Goal: Information Seeking & Learning: Learn about a topic

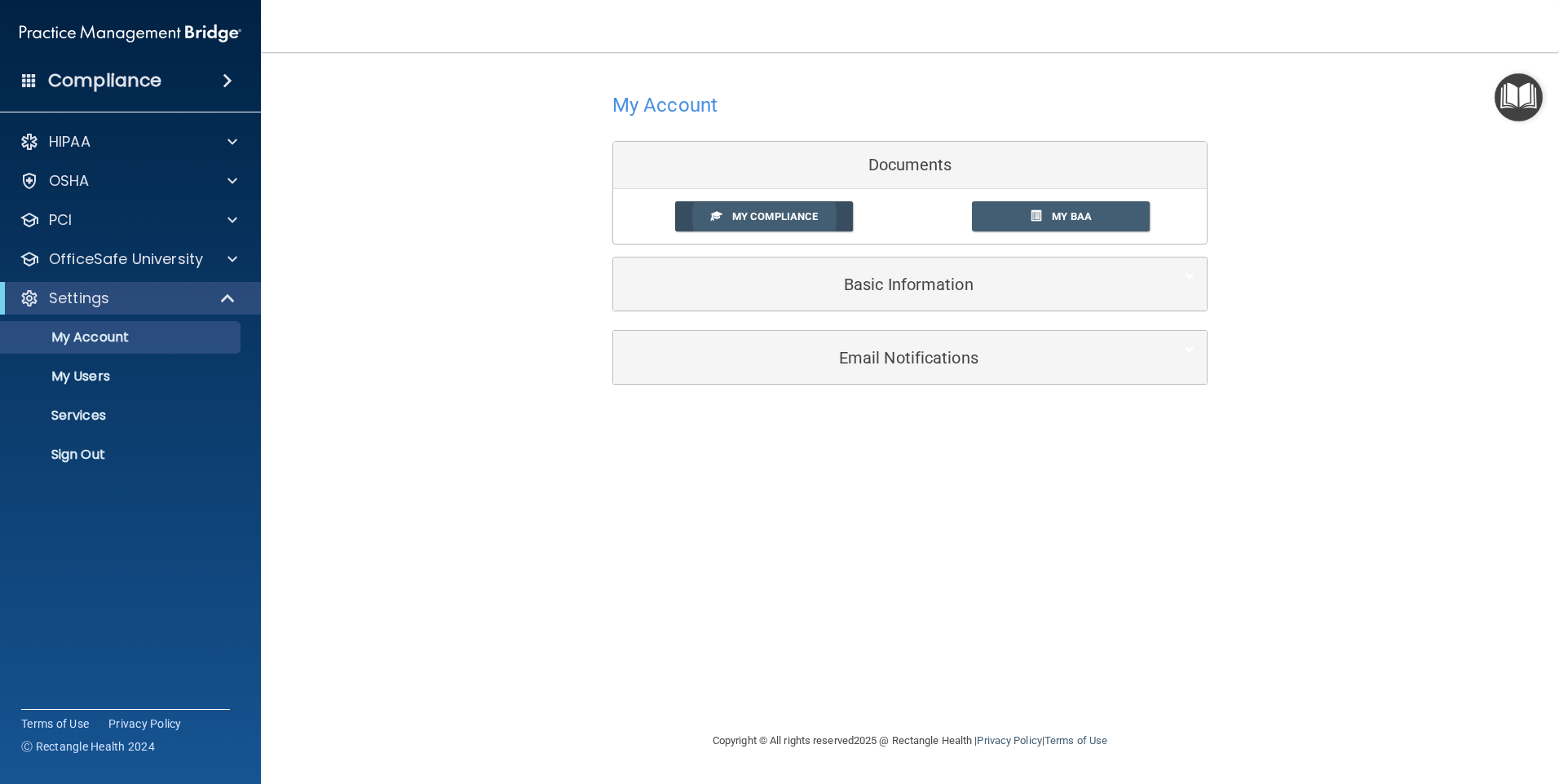
click at [794, 216] on span "My Compliance" at bounding box center [775, 216] width 85 height 12
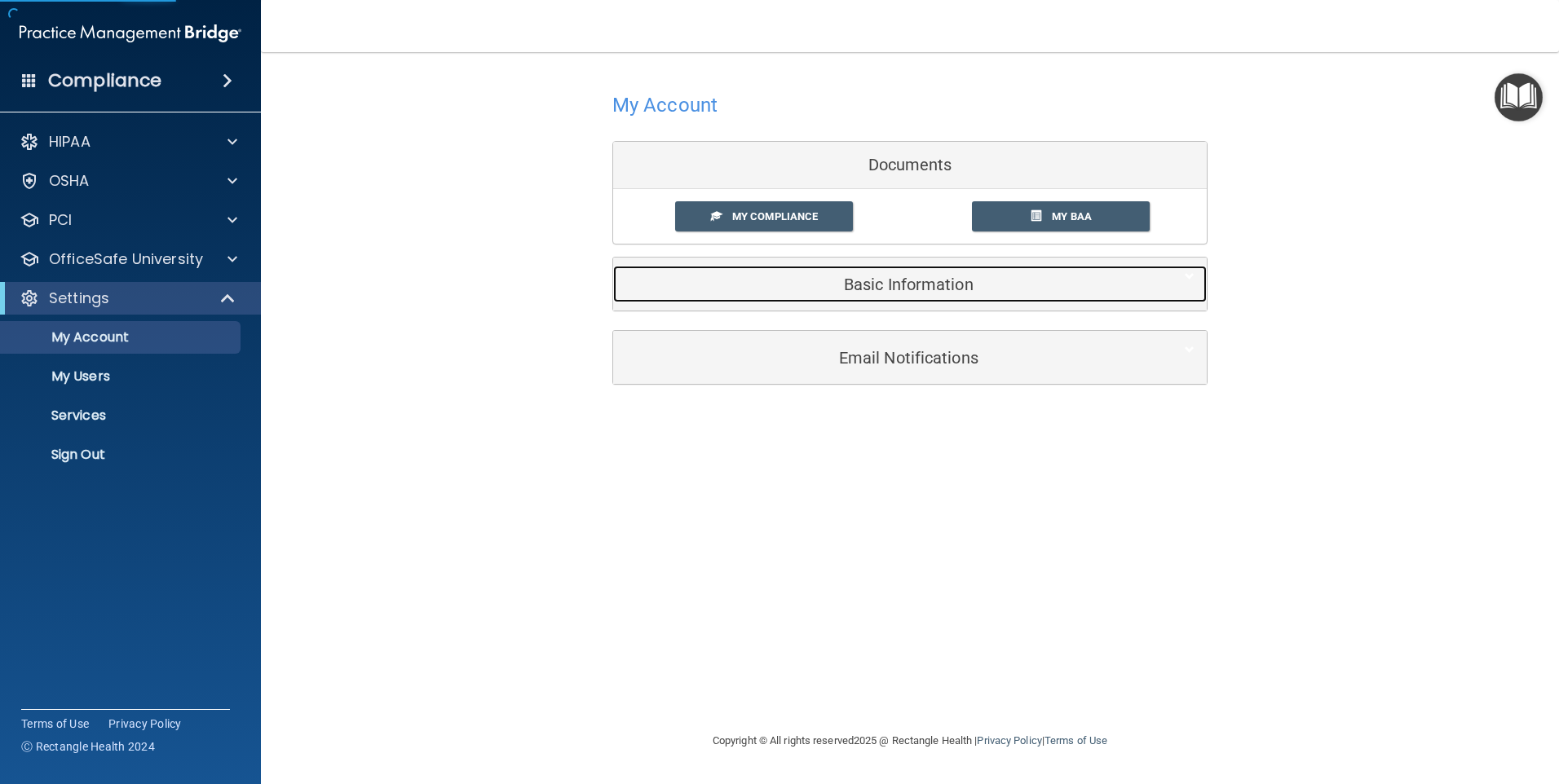
click at [880, 283] on h5 "Basic Information" at bounding box center [885, 284] width 520 height 18
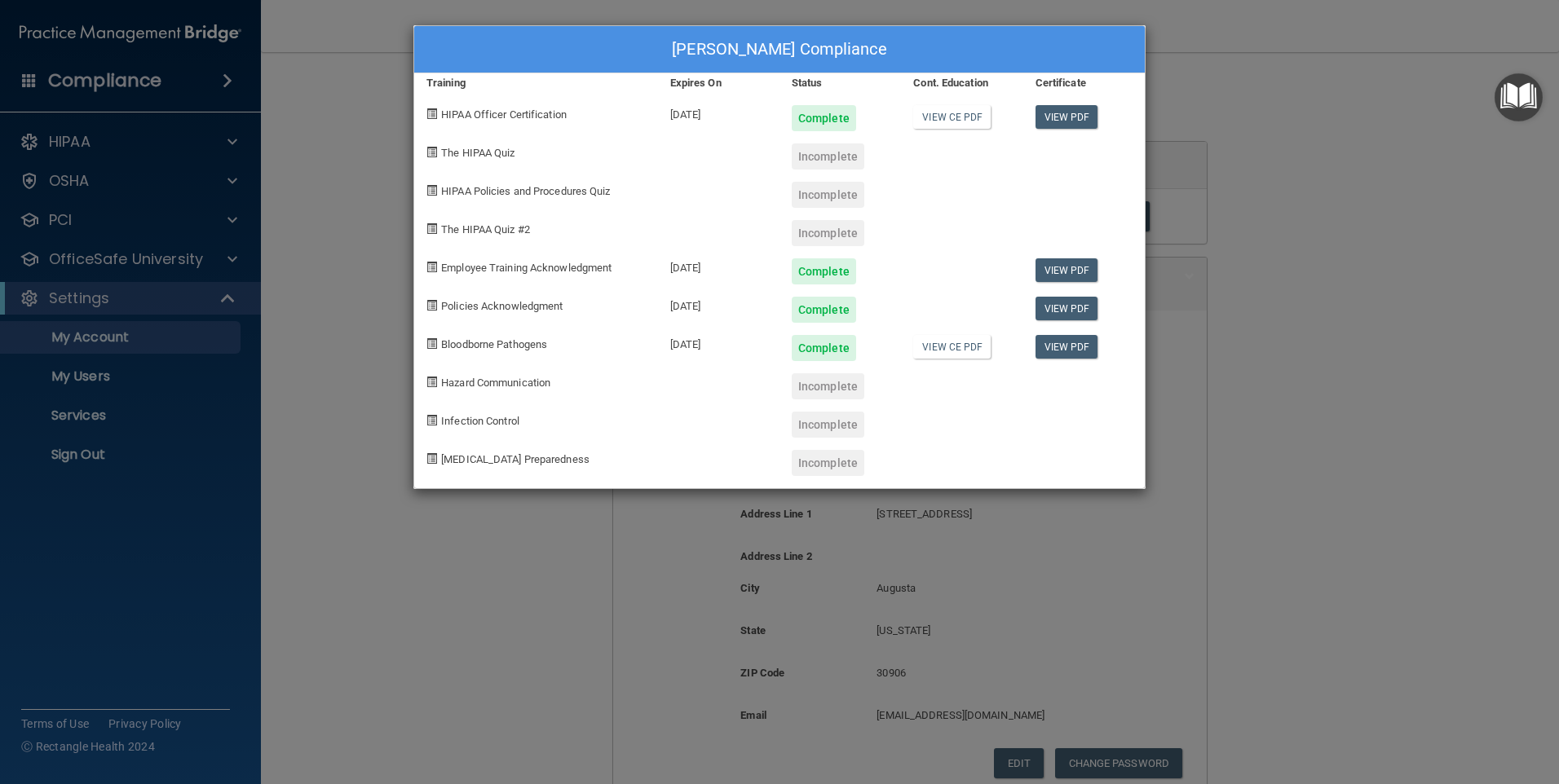
click at [1412, 335] on div "[PERSON_NAME] Compliance Training Expires On Status Cont. Education Certificate…" at bounding box center [780, 392] width 1559 height 784
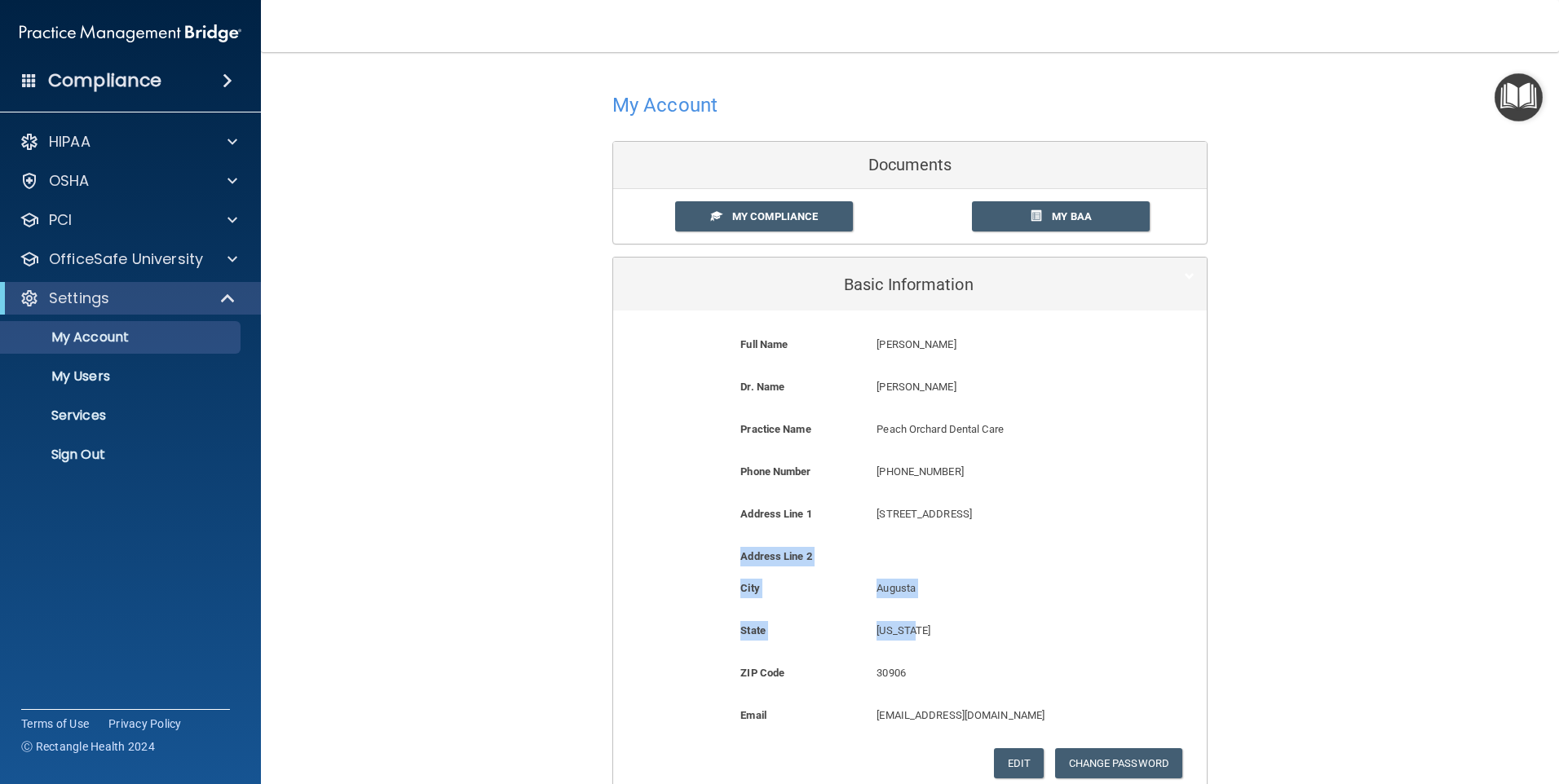
drag, startPoint x: 1018, startPoint y: 610, endPoint x: 1042, endPoint y: 627, distance: 29.4
click at [1042, 627] on form "Full Name [PERSON_NAME] [PERSON_NAME] Last Name [PERSON_NAME] Dr. Name [PERSON_…" at bounding box center [910, 556] width 569 height 468
drag, startPoint x: 1042, startPoint y: 627, endPoint x: 1322, endPoint y: 558, distance: 288.4
click at [1322, 558] on div "My Account Documents My Compliance My Compliance My BAA Basic Information Full …" at bounding box center [911, 482] width 1233 height 827
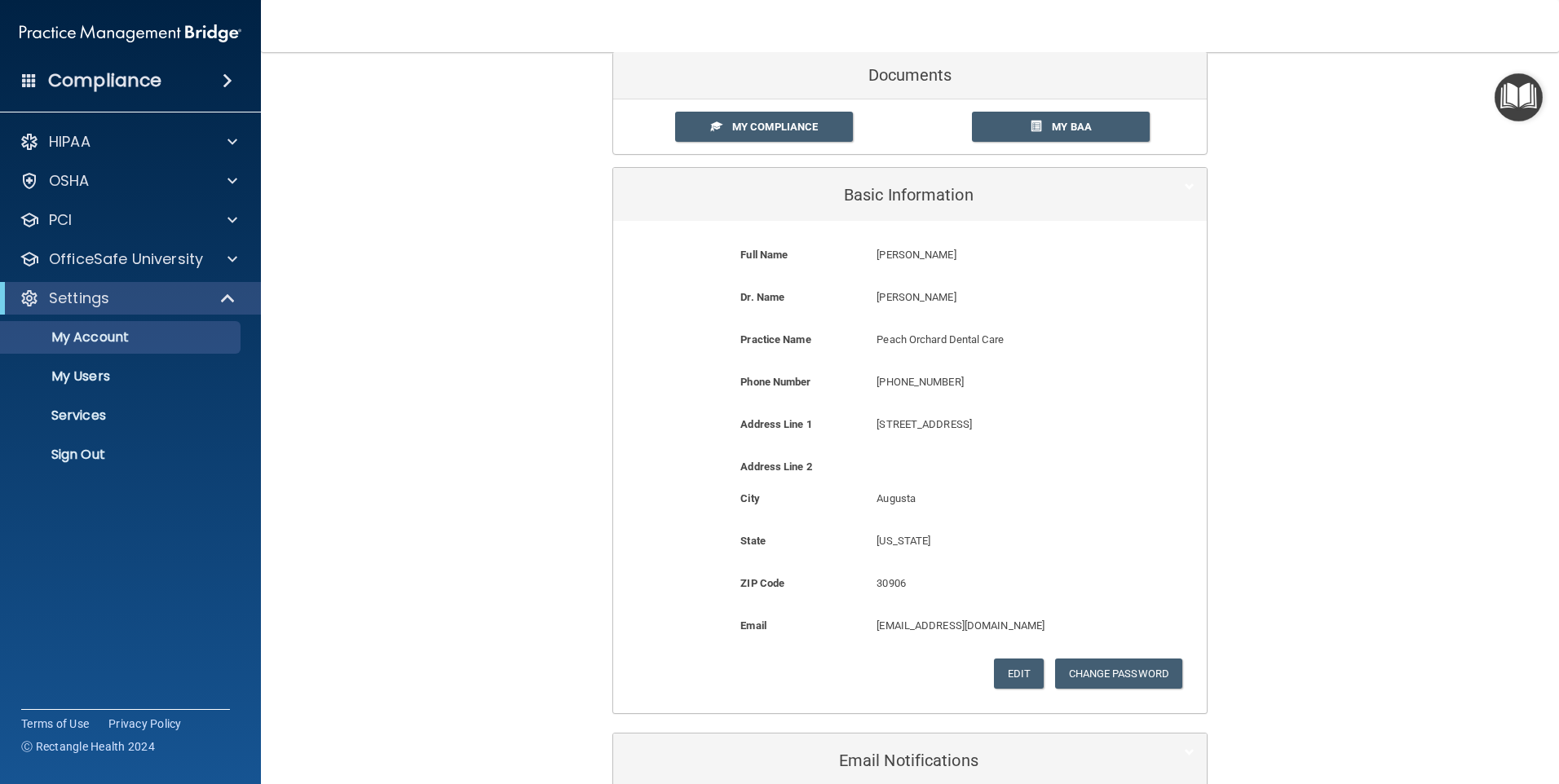
scroll to position [177, 0]
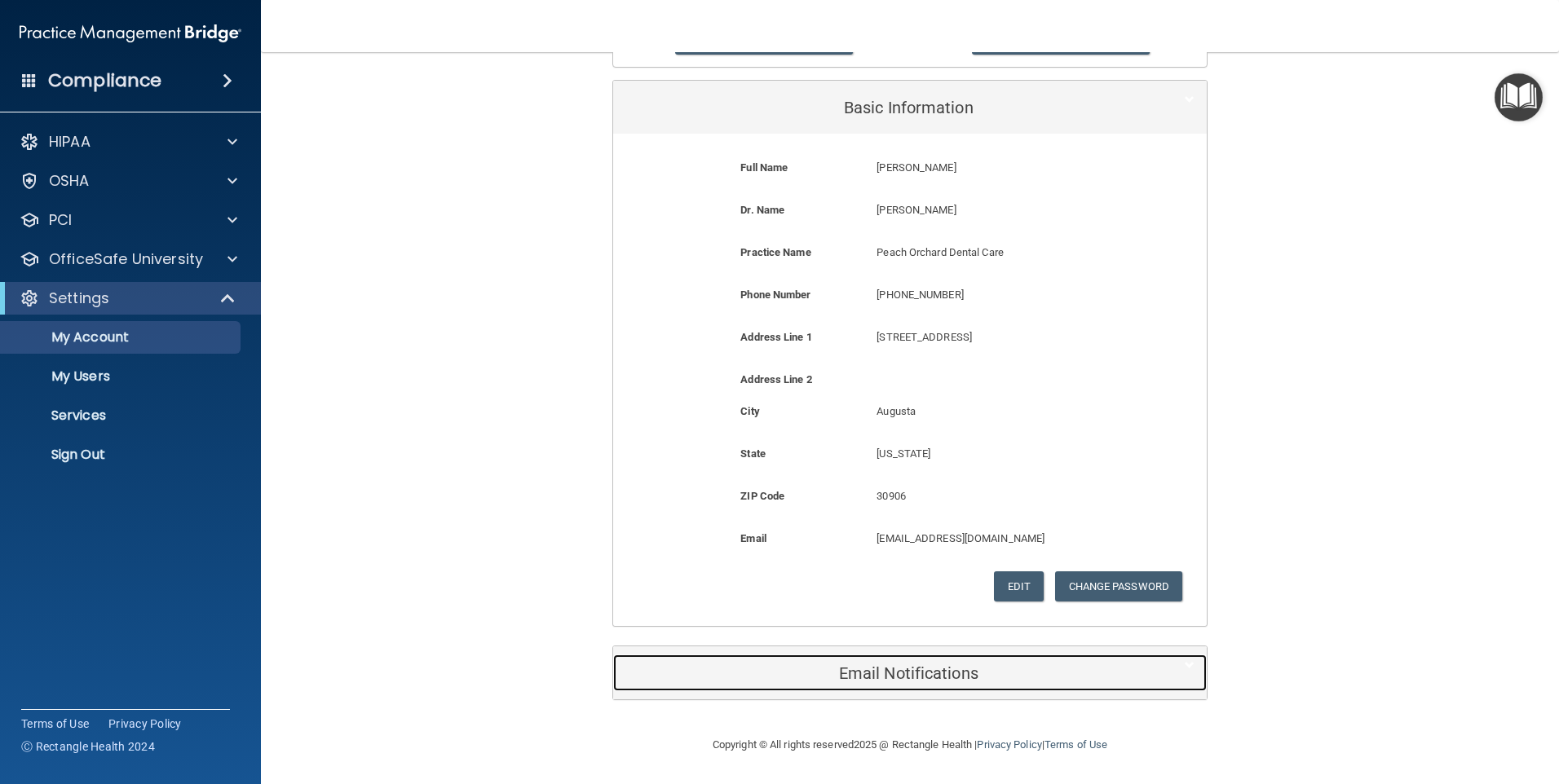
click at [892, 677] on h5 "Email Notifications" at bounding box center [885, 673] width 520 height 18
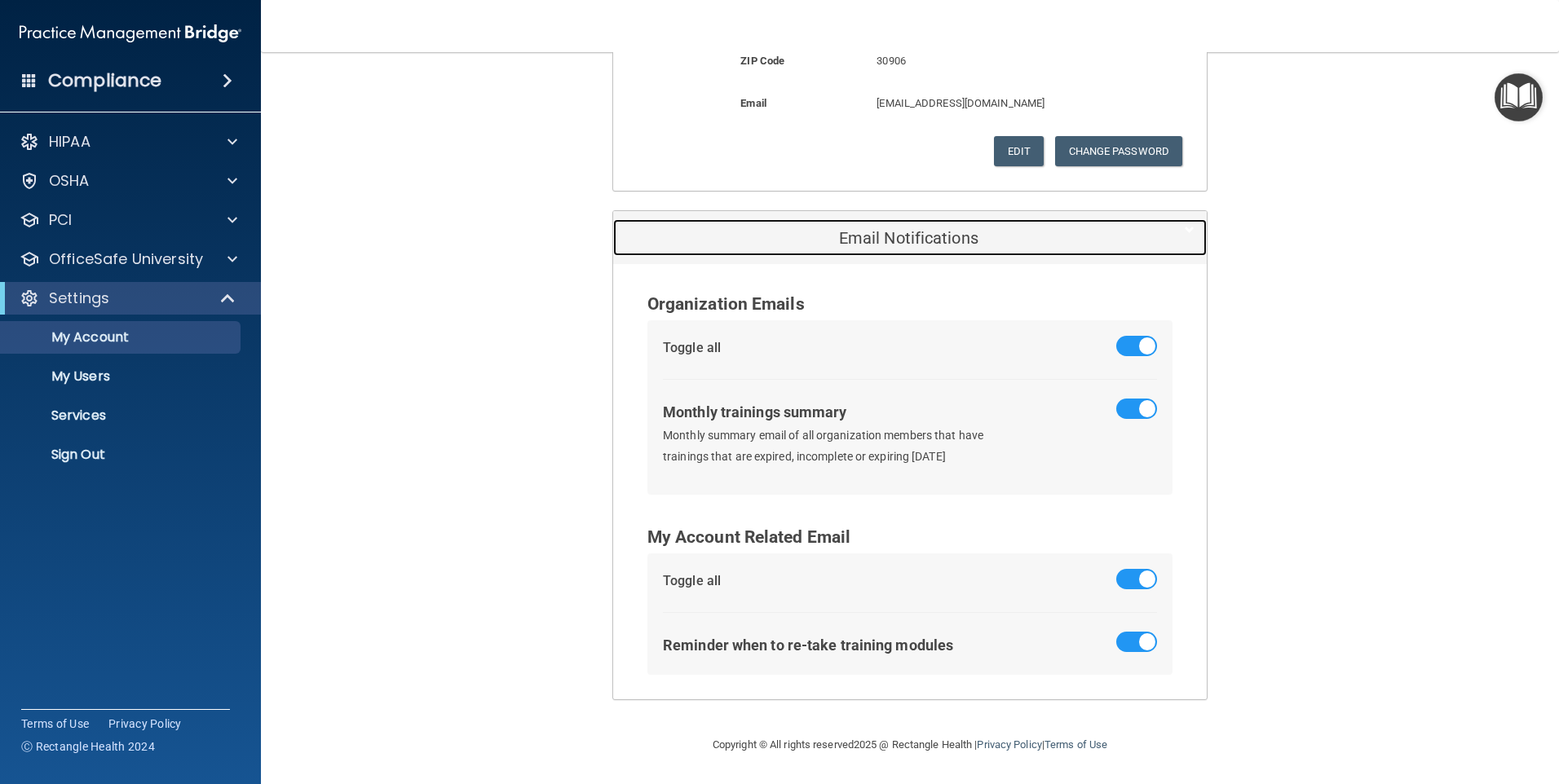
scroll to position [0, 0]
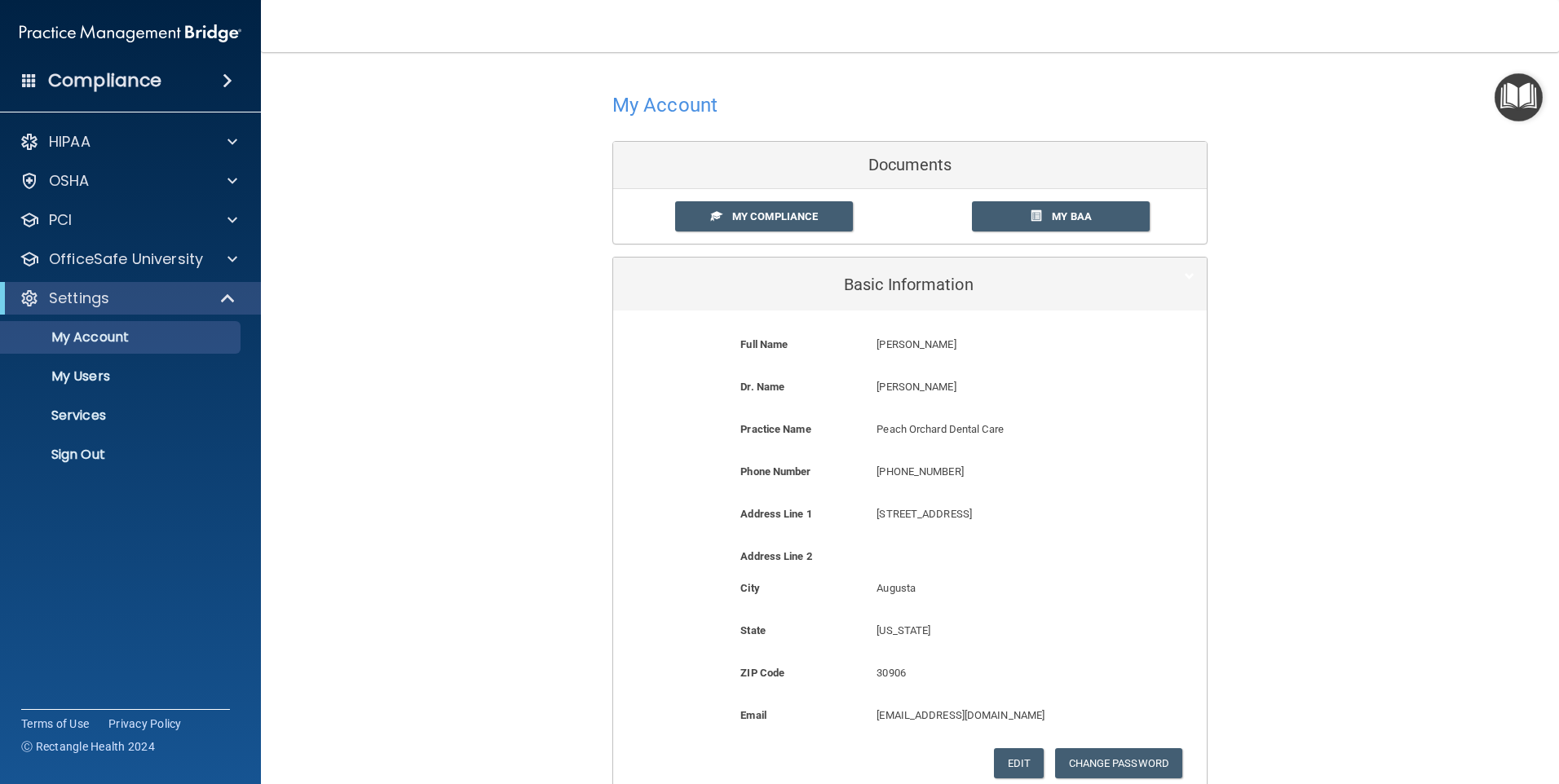
click at [665, 115] on h4 "My Account" at bounding box center [666, 105] width 105 height 21
click at [105, 338] on p "My Account" at bounding box center [122, 337] width 223 height 16
click at [102, 246] on div "OfficeSafe University" at bounding box center [130, 259] width 261 height 33
click at [169, 260] on p "OfficeSafe University" at bounding box center [125, 259] width 154 height 19
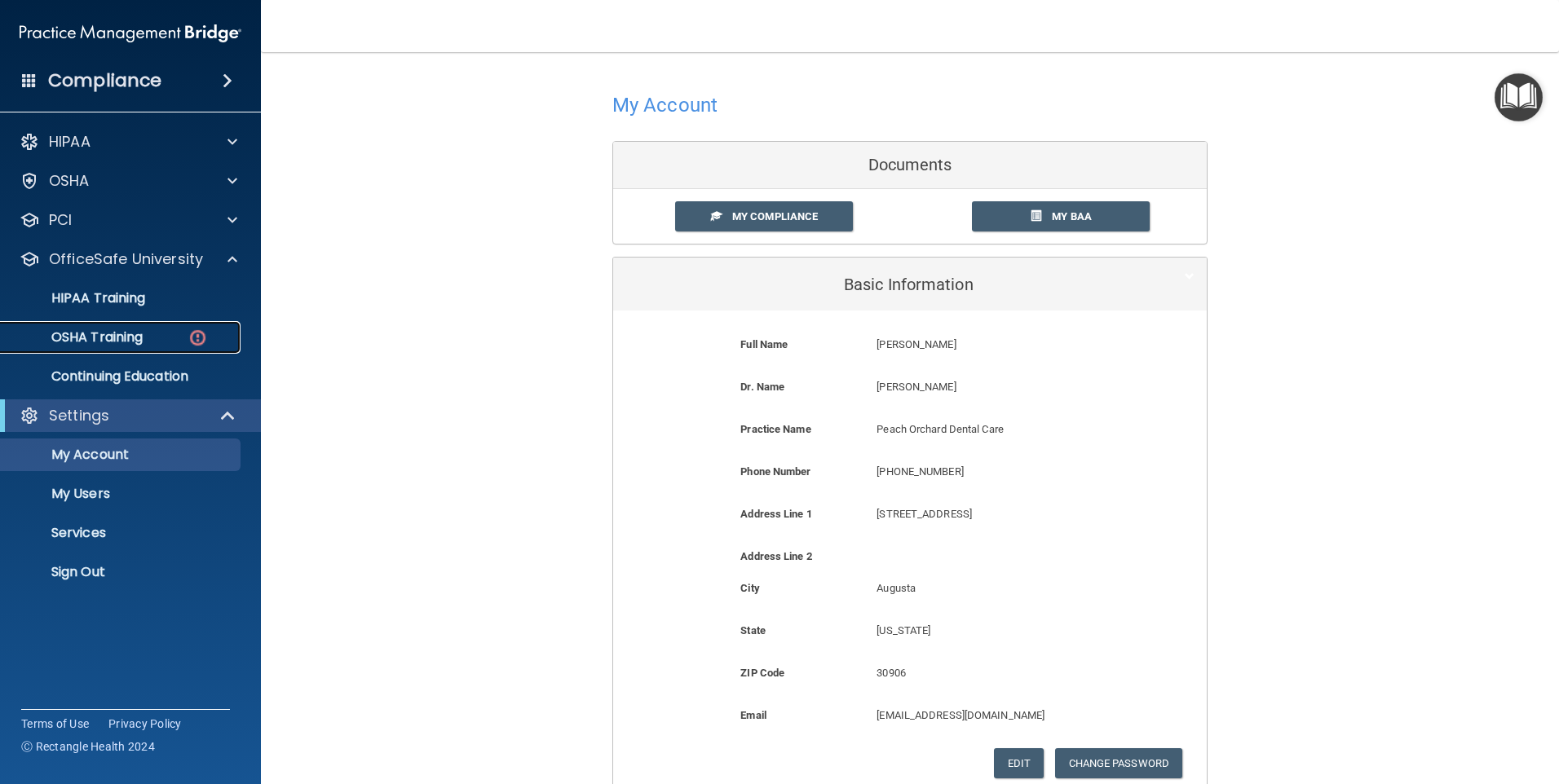
click at [96, 340] on p "OSHA Training" at bounding box center [77, 337] width 132 height 16
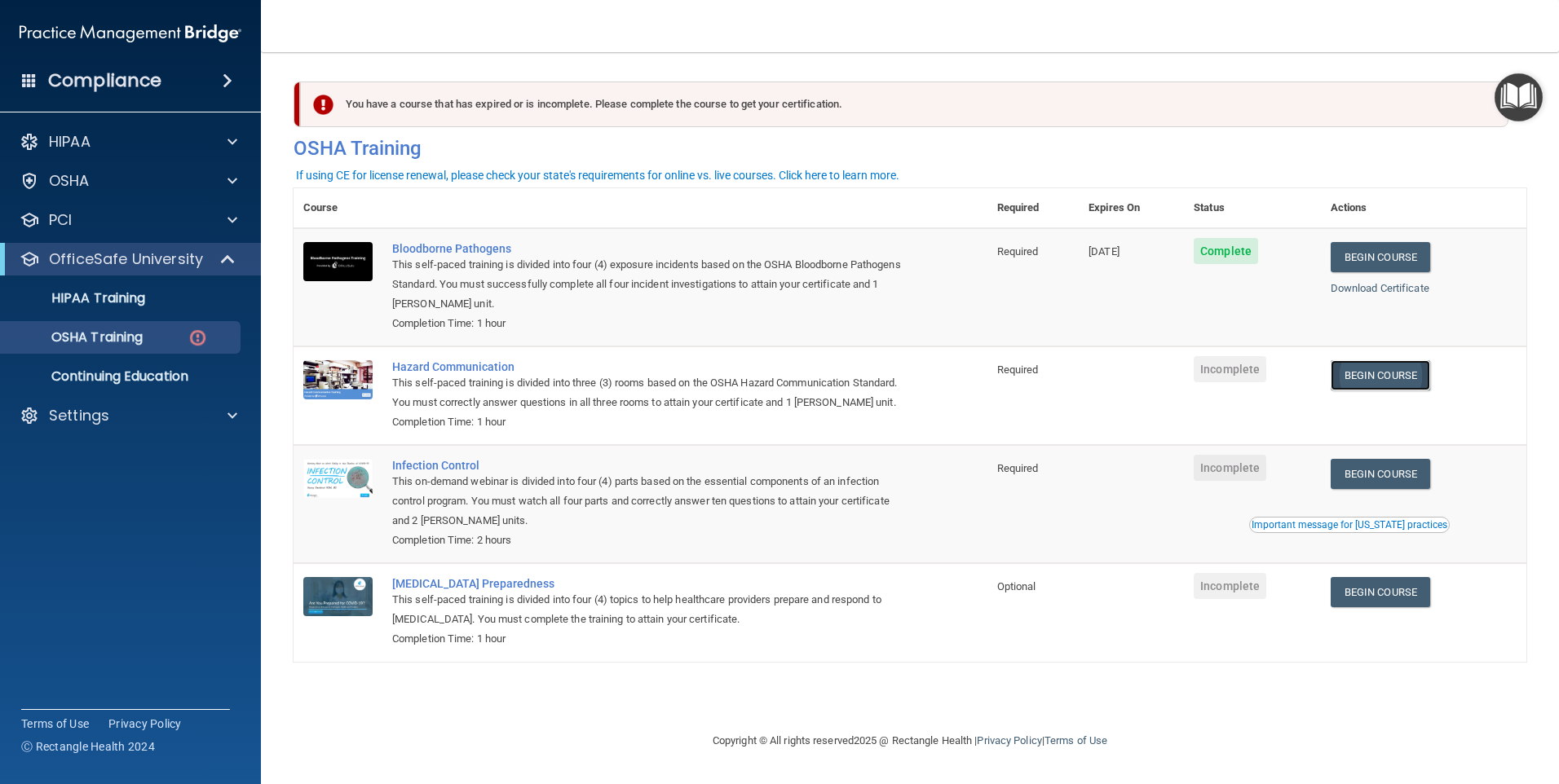
click at [1415, 375] on link "Begin Course" at bounding box center [1381, 375] width 100 height 31
